Goal: Information Seeking & Learning: Compare options

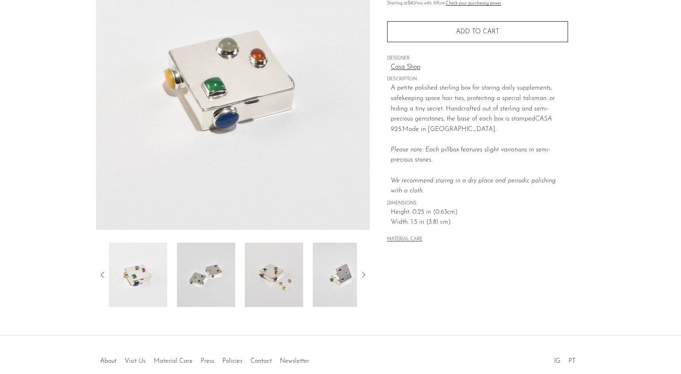
scroll to position [120, 0]
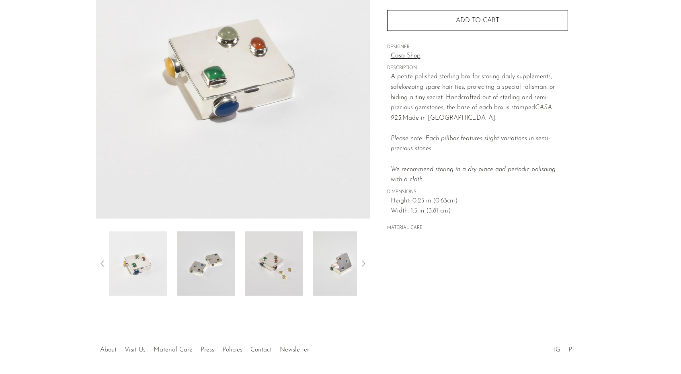
click at [220, 270] on img at bounding box center [206, 264] width 58 height 64
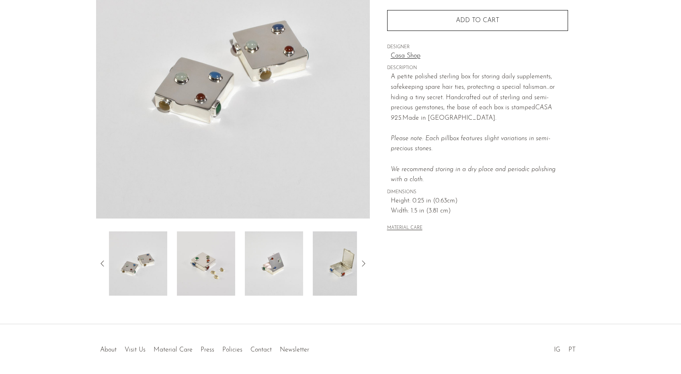
click at [201, 270] on img at bounding box center [206, 264] width 58 height 64
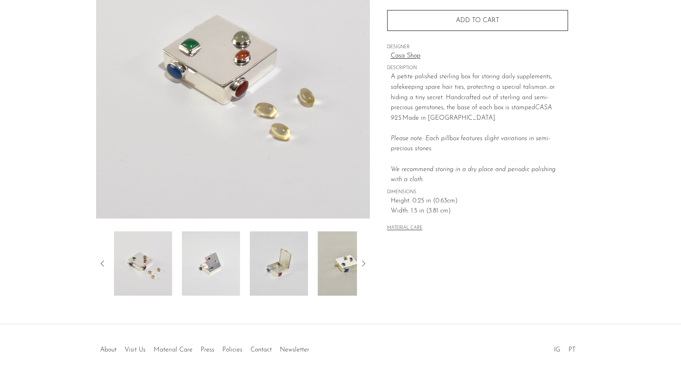
click at [201, 270] on img at bounding box center [211, 264] width 58 height 64
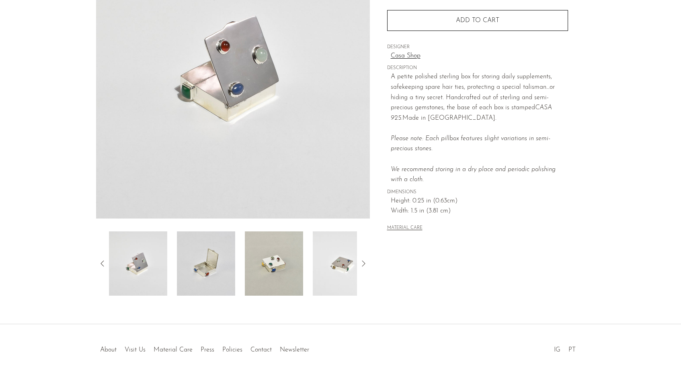
click at [201, 270] on img at bounding box center [206, 264] width 58 height 64
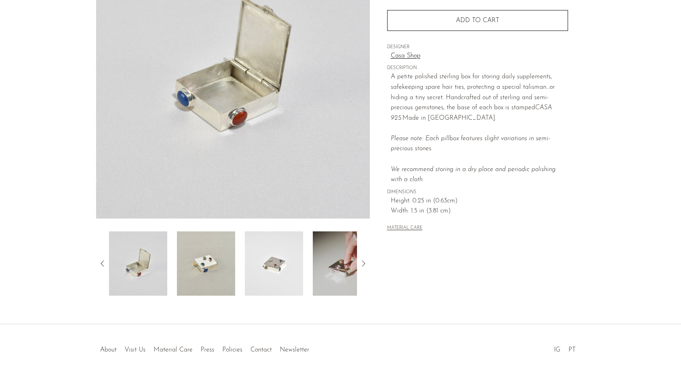
click at [201, 270] on img at bounding box center [206, 264] width 58 height 64
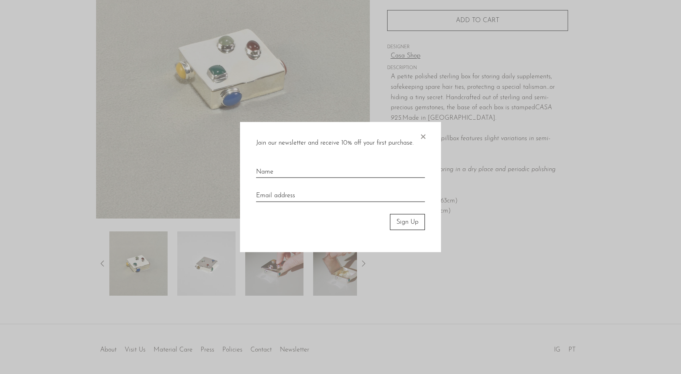
click at [201, 270] on div at bounding box center [340, 187] width 681 height 374
click at [418, 135] on div "Join our newsletter and receive 10% off your first purchase. × Sign Up" at bounding box center [340, 187] width 201 height 131
click at [424, 133] on span "×" at bounding box center [423, 135] width 8 height 26
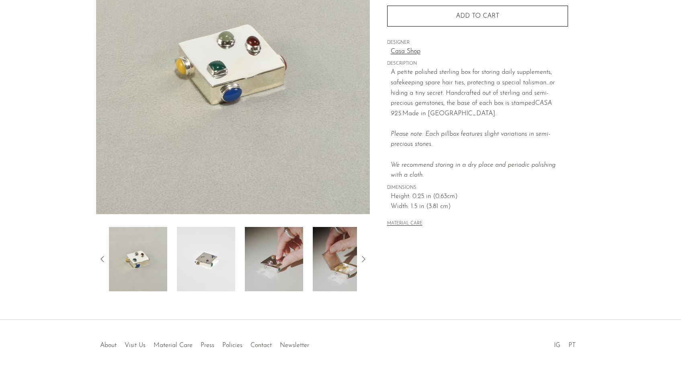
scroll to position [149, 0]
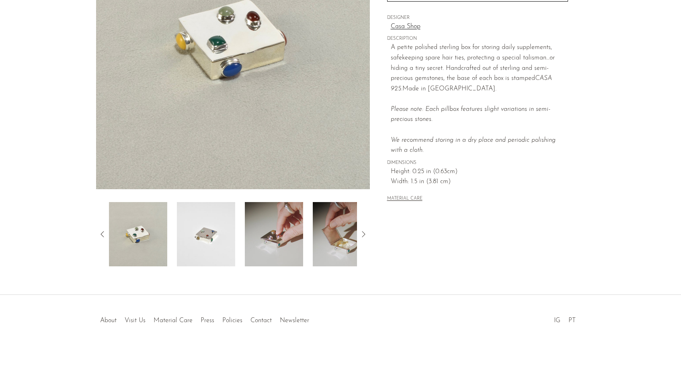
click at [363, 237] on icon at bounding box center [364, 235] width 10 height 10
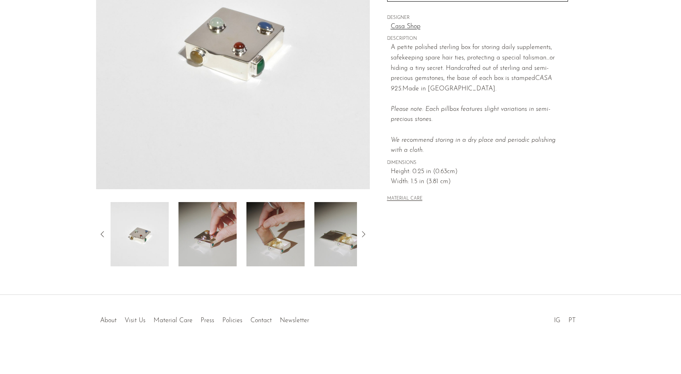
click at [363, 237] on icon at bounding box center [364, 235] width 10 height 10
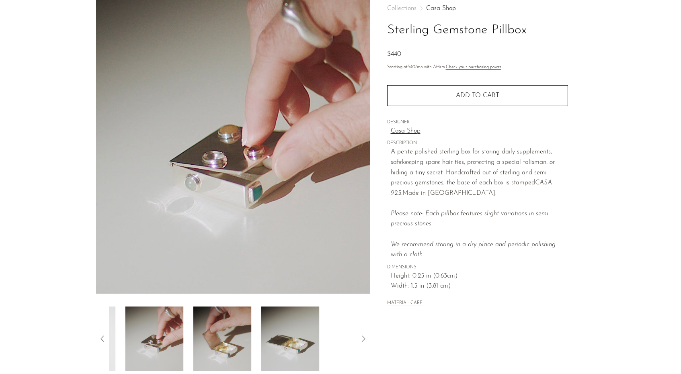
scroll to position [0, 0]
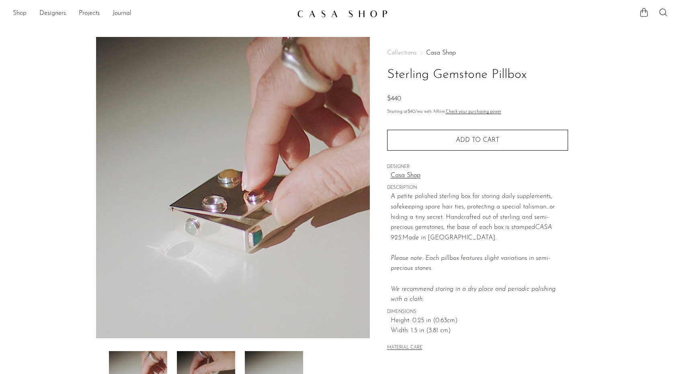
click at [20, 11] on link "Shop" at bounding box center [20, 13] width 14 height 10
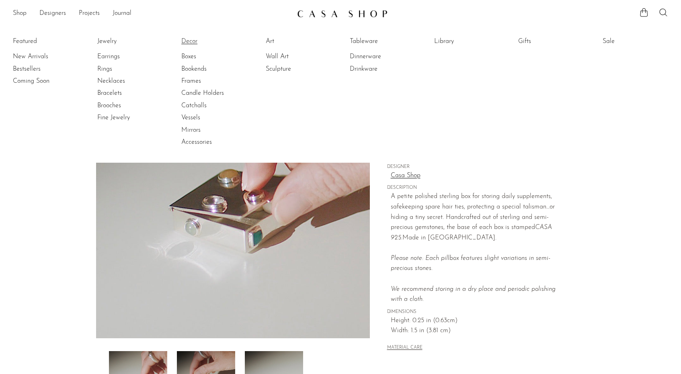
click at [190, 41] on link "Decor" at bounding box center [211, 41] width 60 height 9
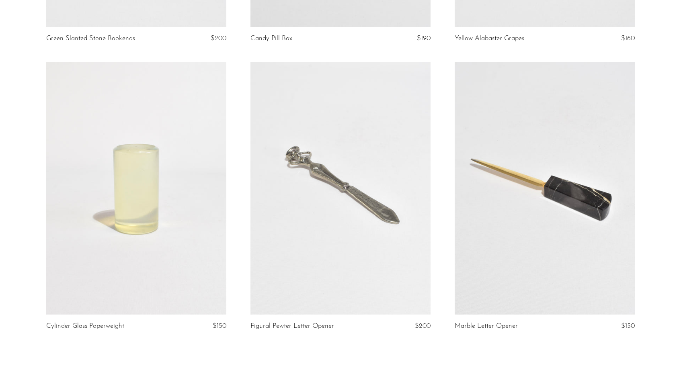
scroll to position [3249, 0]
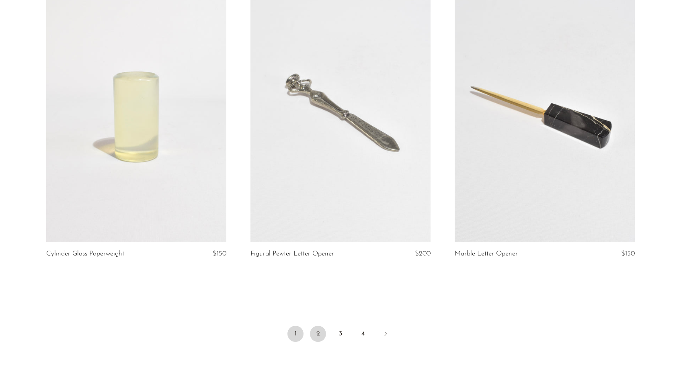
click at [318, 331] on link "2" at bounding box center [318, 334] width 16 height 16
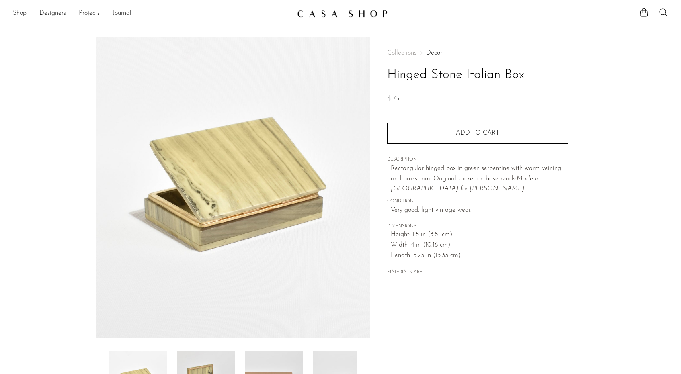
scroll to position [87, 0]
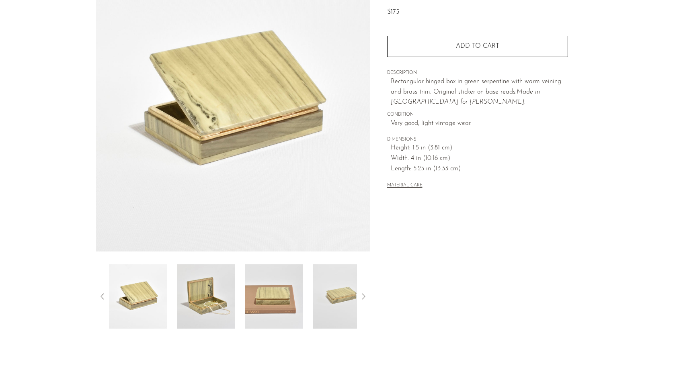
click at [206, 295] on img at bounding box center [206, 297] width 58 height 64
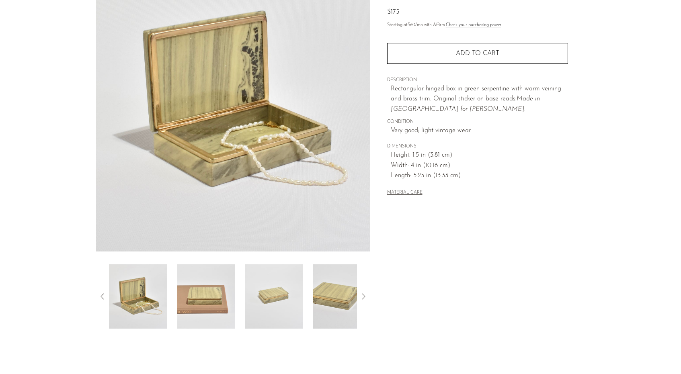
click at [209, 295] on img at bounding box center [206, 297] width 58 height 64
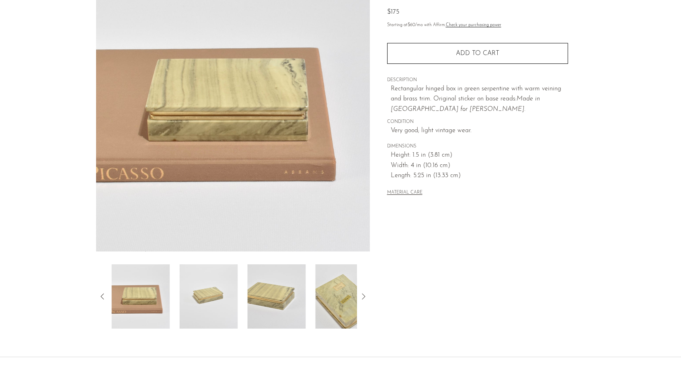
click at [209, 295] on img at bounding box center [208, 297] width 58 height 64
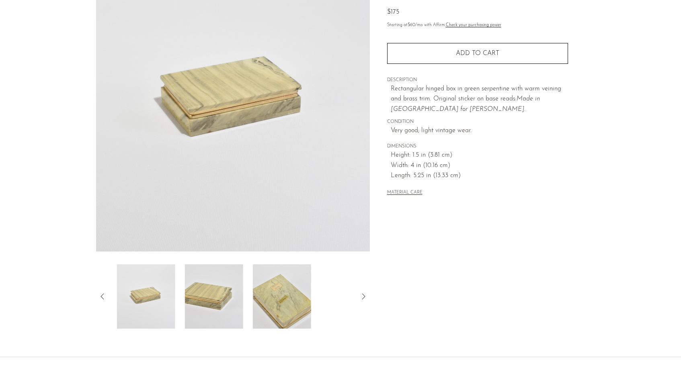
click at [209, 295] on img at bounding box center [214, 297] width 58 height 64
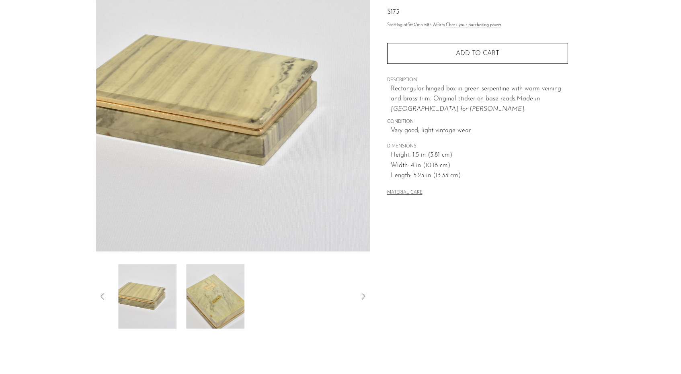
click at [209, 295] on img at bounding box center [215, 297] width 58 height 64
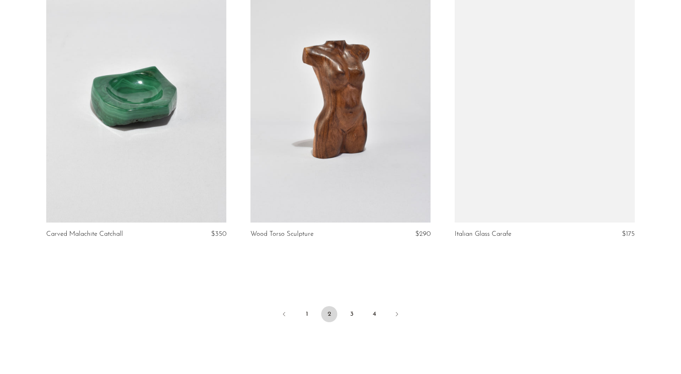
scroll to position [3340, 0]
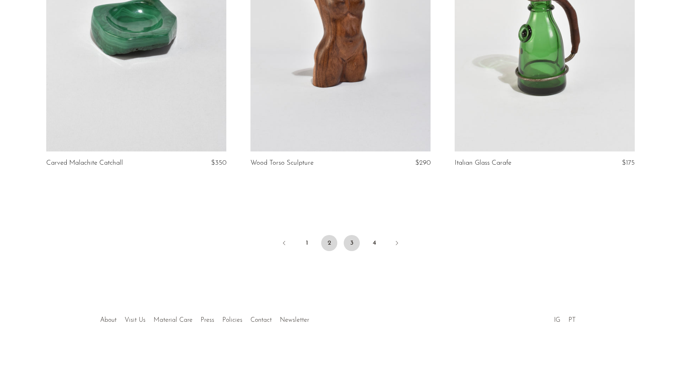
click at [349, 245] on link "3" at bounding box center [352, 243] width 16 height 16
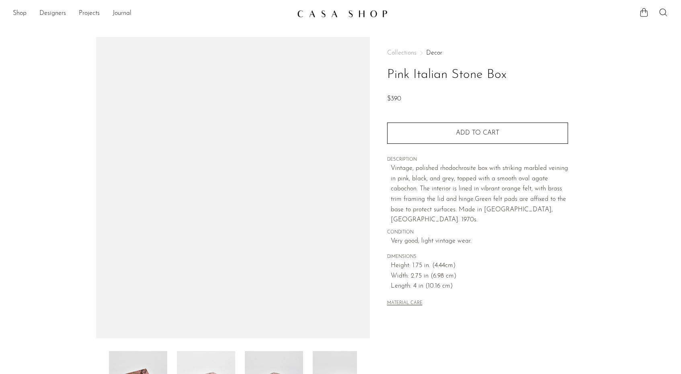
scroll to position [125, 0]
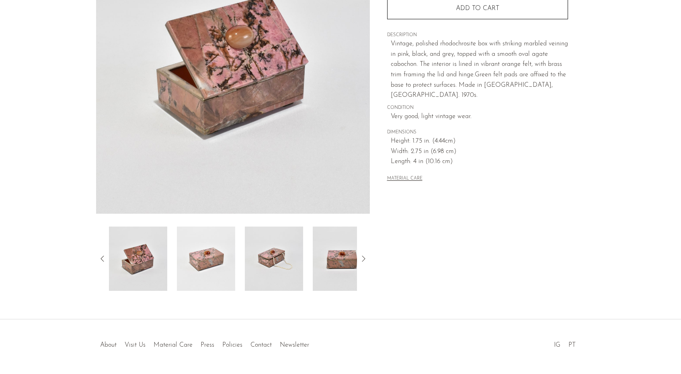
click at [219, 265] on img at bounding box center [206, 259] width 58 height 64
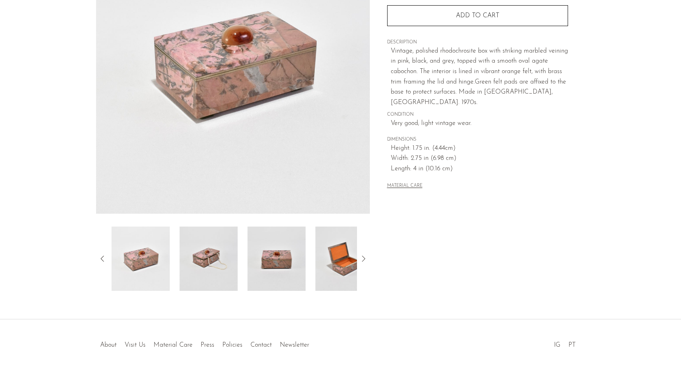
click at [241, 260] on div at bounding box center [233, 259] width 248 height 64
click at [256, 256] on img at bounding box center [274, 259] width 58 height 64
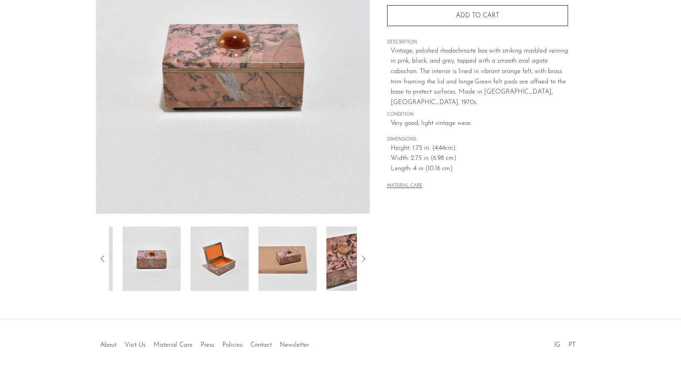
click at [258, 256] on img at bounding box center [287, 259] width 58 height 64
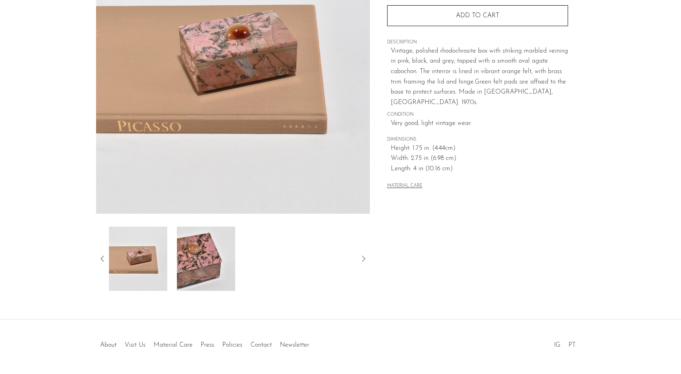
click at [101, 256] on icon at bounding box center [103, 259] width 10 height 10
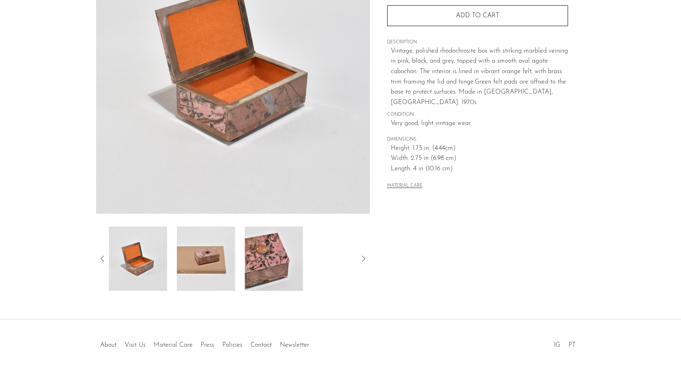
click at [151, 255] on img at bounding box center [138, 259] width 58 height 64
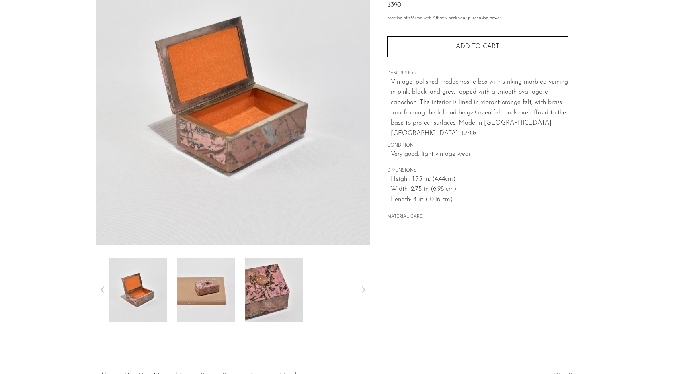
scroll to position [93, 0]
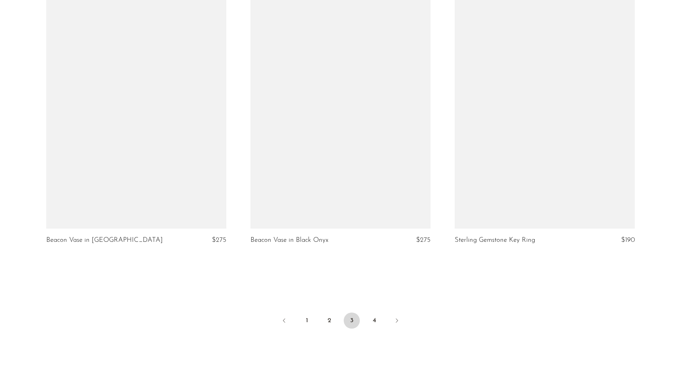
scroll to position [3279, 0]
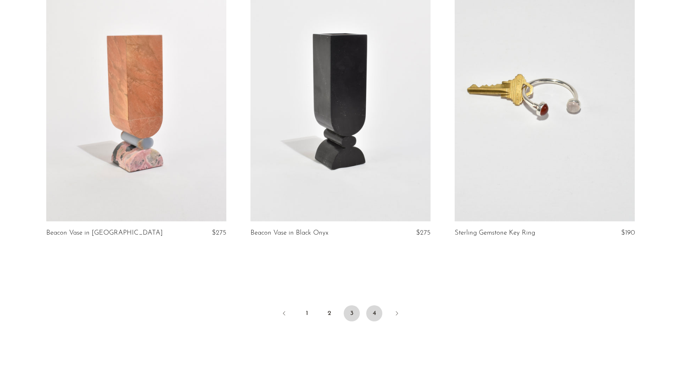
click at [374, 316] on link "4" at bounding box center [374, 314] width 16 height 16
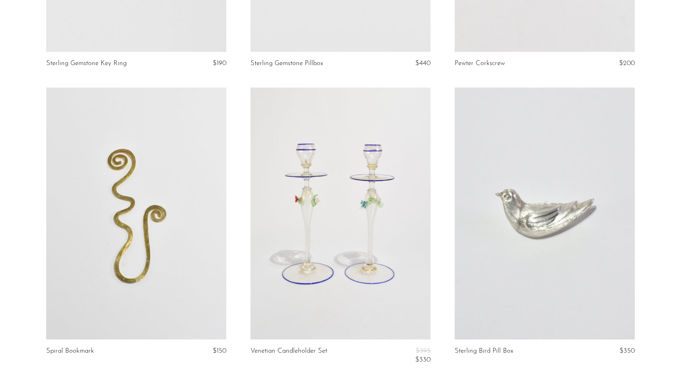
scroll to position [113, 0]
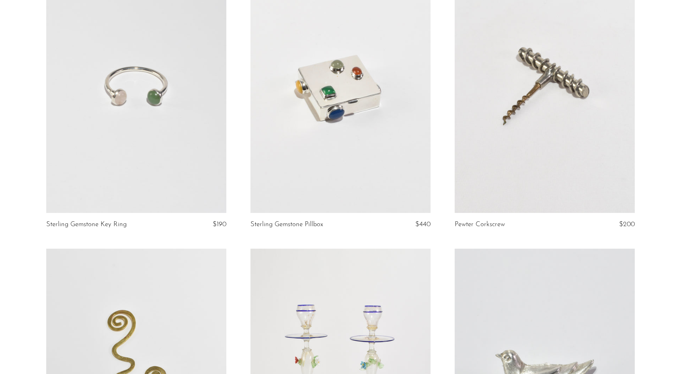
click at [388, 130] on link at bounding box center [340, 87] width 180 height 252
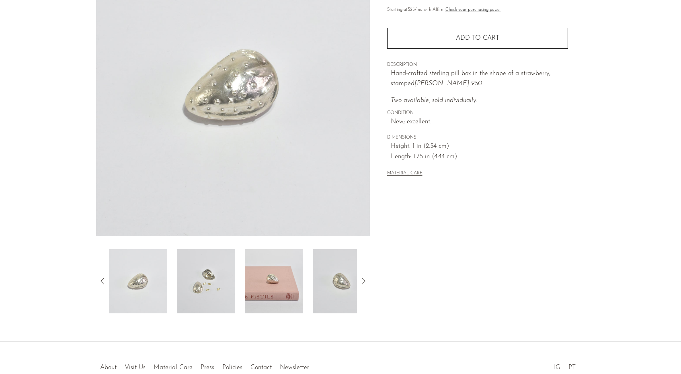
scroll to position [101, 0]
click at [156, 283] on img at bounding box center [138, 282] width 58 height 64
click at [201, 281] on img at bounding box center [206, 282] width 58 height 64
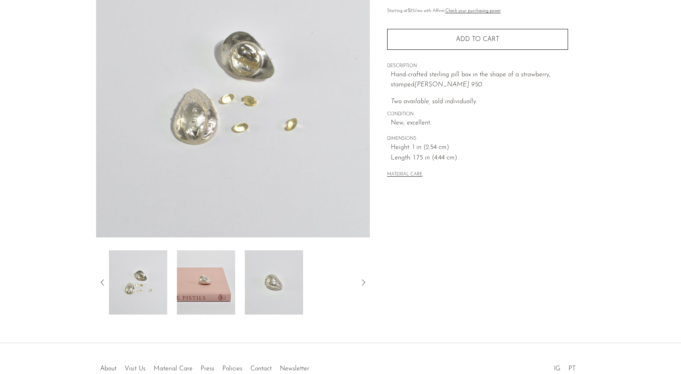
click at [201, 281] on img at bounding box center [206, 282] width 58 height 64
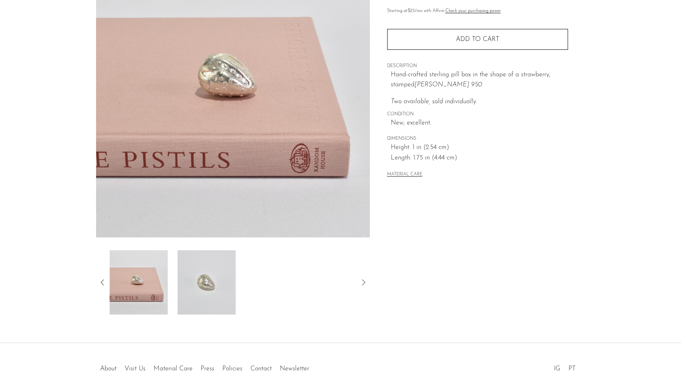
click at [201, 281] on img at bounding box center [207, 282] width 58 height 64
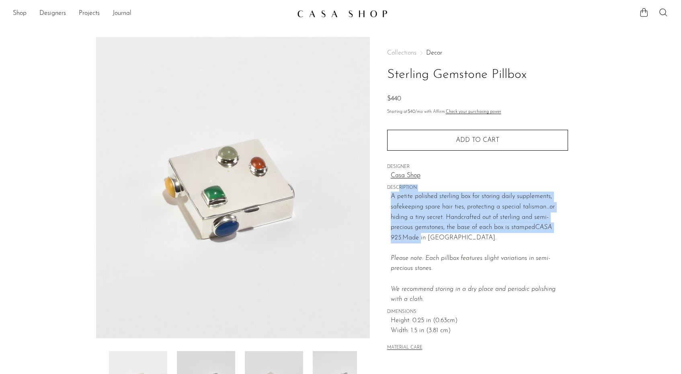
drag, startPoint x: 398, startPoint y: 190, endPoint x: 408, endPoint y: 237, distance: 48.2
click at [408, 237] on div "Collections Decor Sterling Gemstone Pillbox $440 Starting at $40 /mo with Affir…" at bounding box center [477, 201] width 181 height 329
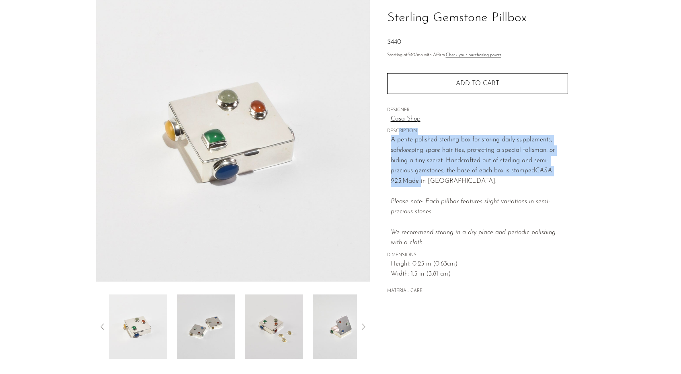
scroll to position [58, 0]
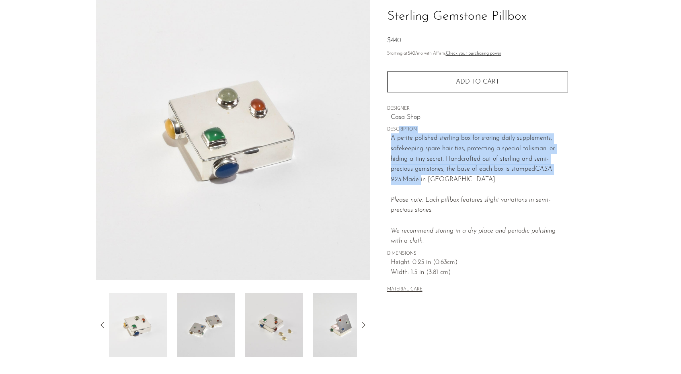
click at [211, 324] on img at bounding box center [206, 325] width 58 height 64
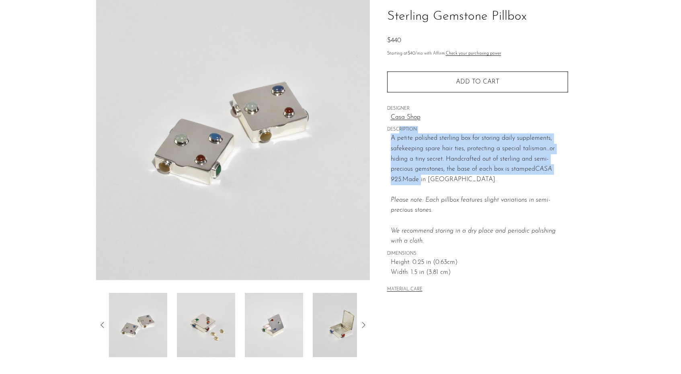
click at [206, 324] on img at bounding box center [206, 325] width 58 height 64
